Goal: Task Accomplishment & Management: Manage account settings

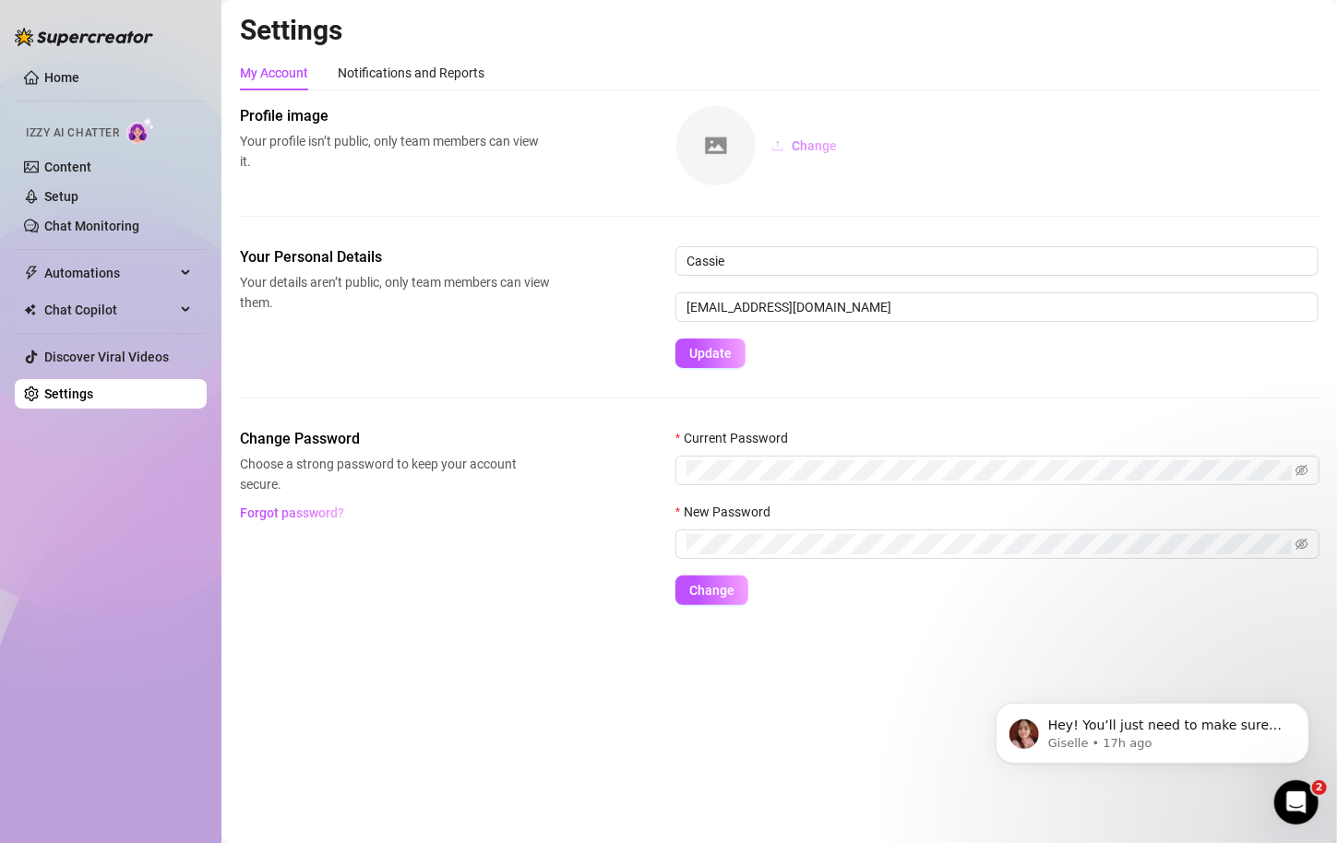
click at [800, 144] on span "Change" at bounding box center [813, 145] width 45 height 15
click at [1272, 805] on div "Open Intercom Messenger" at bounding box center [1293, 799] width 61 height 61
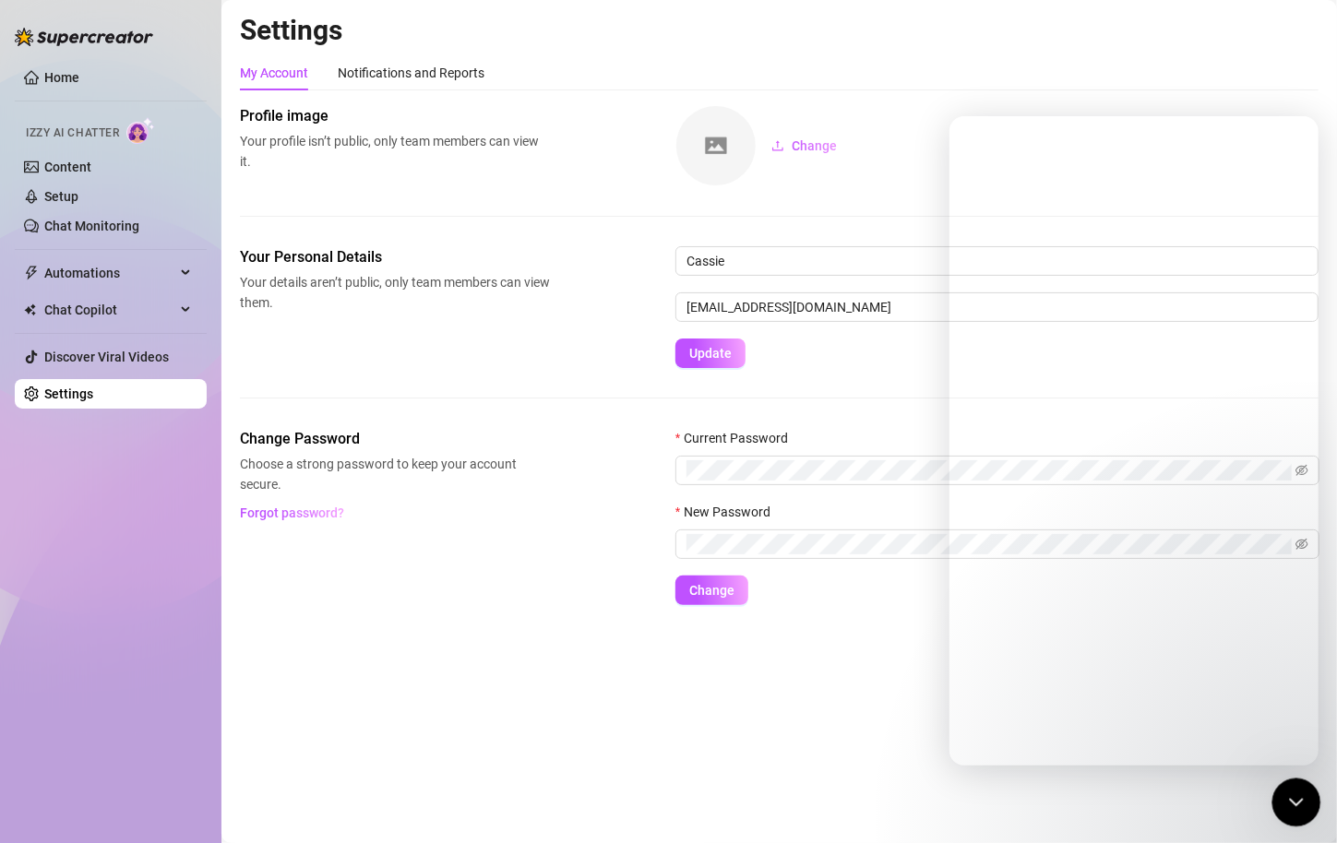
click at [1278, 786] on div "Close Intercom Messenger" at bounding box center [1293, 800] width 44 height 44
drag, startPoint x: 1279, startPoint y: 789, endPoint x: 2599, endPoint y: 1572, distance: 1534.1
click at [1280, 790] on div "Open Intercom Messenger" at bounding box center [1293, 799] width 61 height 61
click at [1284, 806] on icon "Close Intercom Messenger" at bounding box center [1293, 800] width 22 height 22
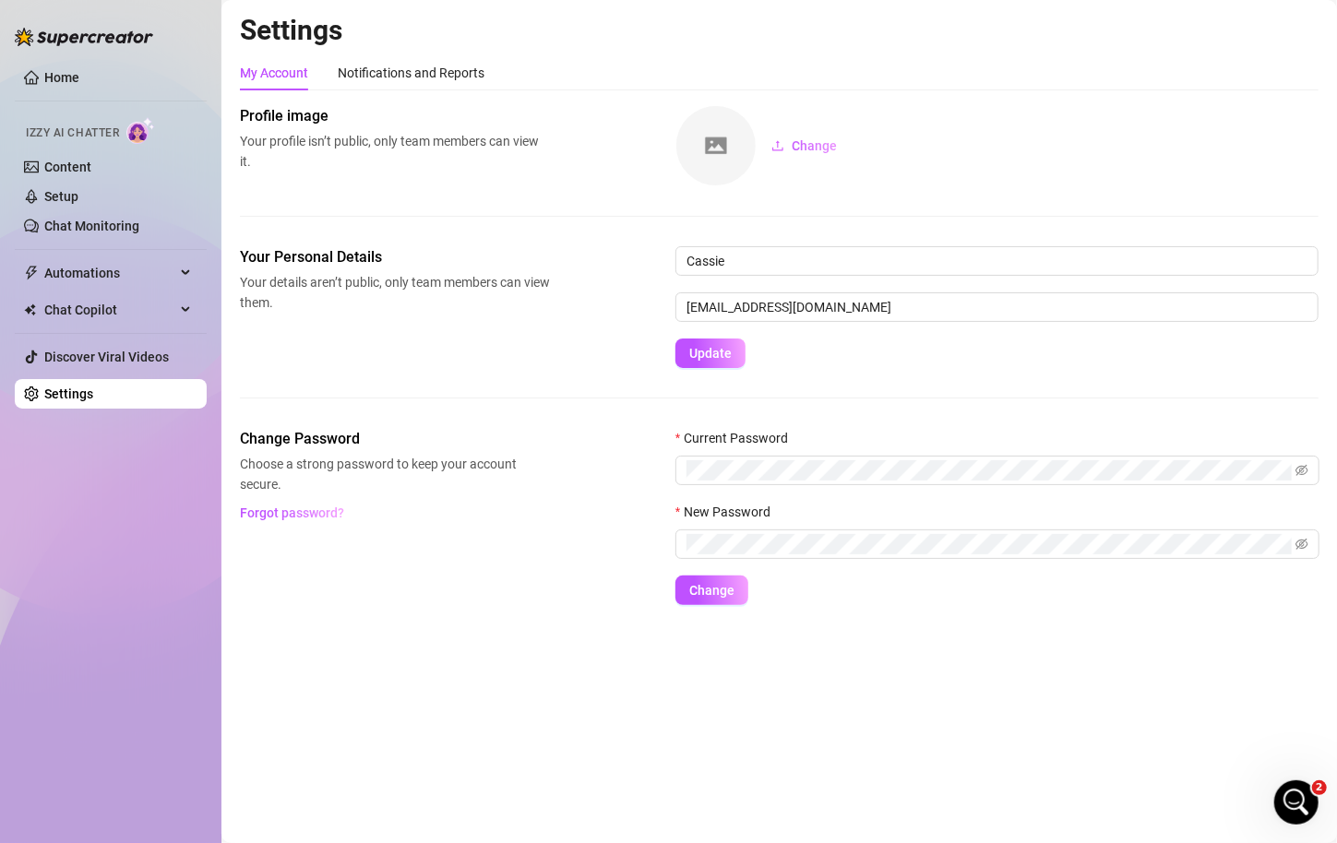
click at [807, 48] on div "Settings My Account Notifications and Reports Profile image Your profile isn’t …" at bounding box center [779, 320] width 1078 height 614
drag, startPoint x: 890, startPoint y: 48, endPoint x: 928, endPoint y: 7, distance: 55.5
click at [890, 48] on div "Settings My Account Notifications and Reports Profile image Your profile isn’t …" at bounding box center [779, 320] width 1078 height 614
click at [787, 768] on main "Settings My Account Notifications and Reports Profile image Your profile isn’t …" at bounding box center [778, 421] width 1115 height 843
click at [1291, 802] on icon "Open Intercom Messenger" at bounding box center [1294, 800] width 30 height 30
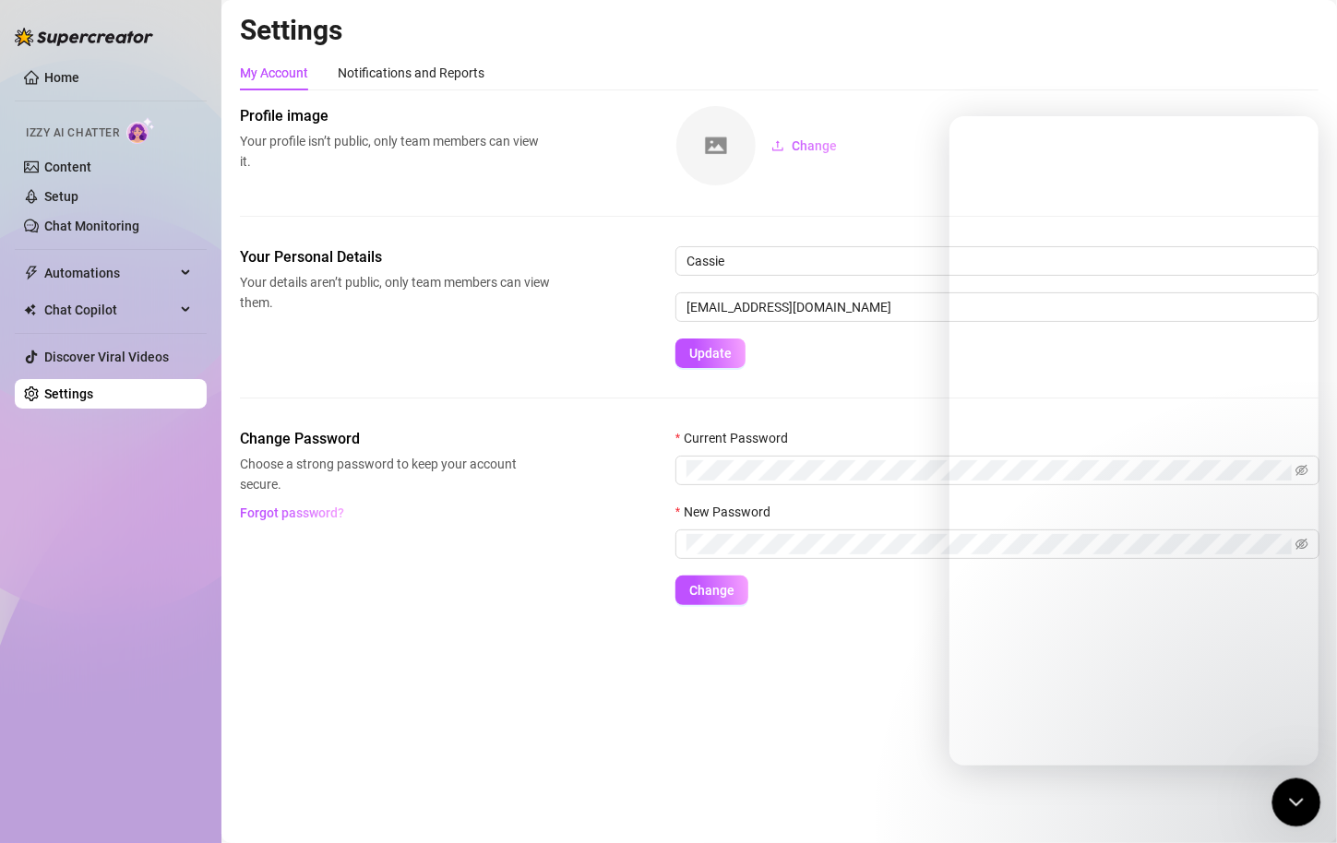
drag, startPoint x: 1287, startPoint y: 802, endPoint x: 2278, endPoint y: 1505, distance: 1215.3
click at [1287, 802] on icon "Close Intercom Messenger" at bounding box center [1293, 800] width 22 height 22
